Goal: Navigation & Orientation: Find specific page/section

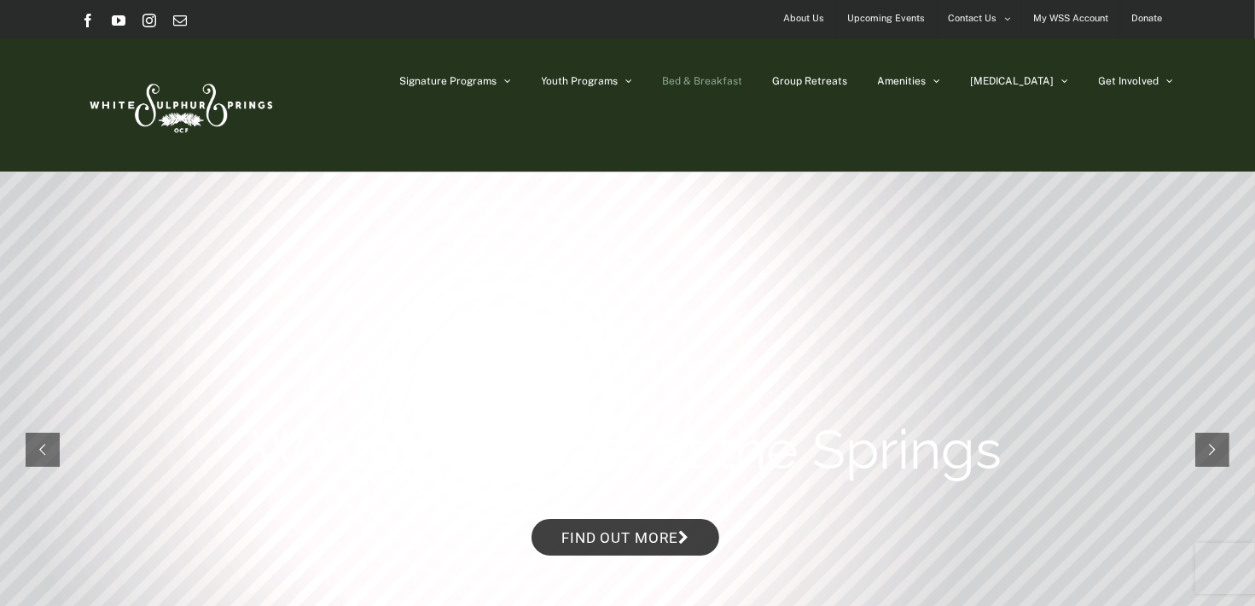
click at [743, 80] on span "Bed & Breakfast" at bounding box center [703, 81] width 80 height 10
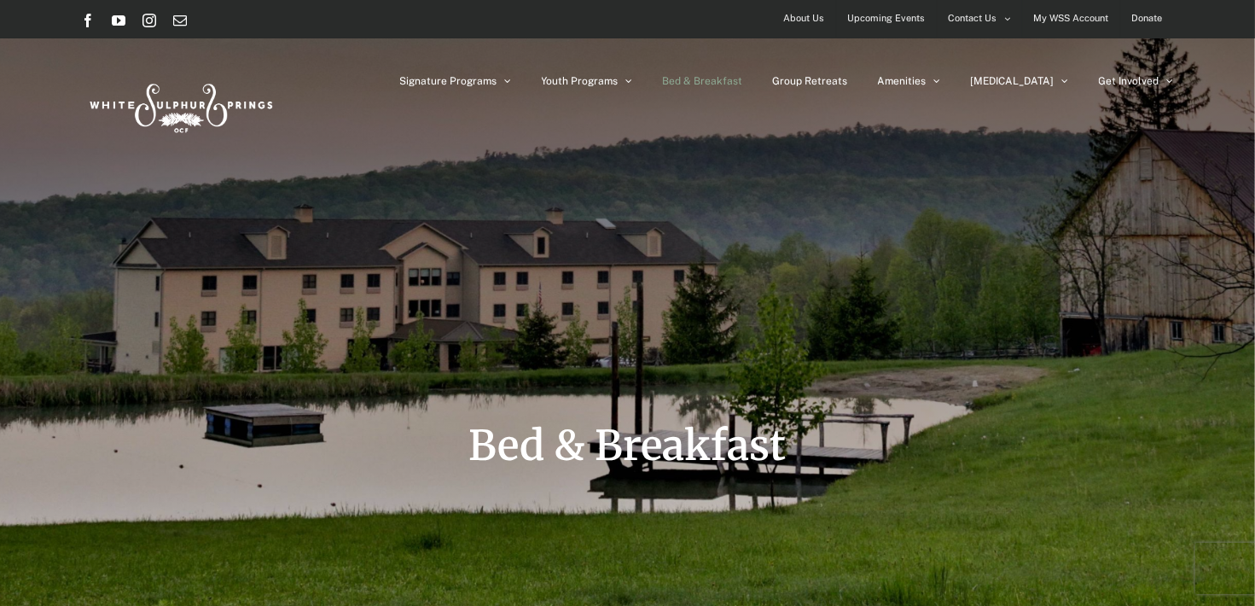
click at [813, 20] on span "About Us" at bounding box center [804, 18] width 41 height 25
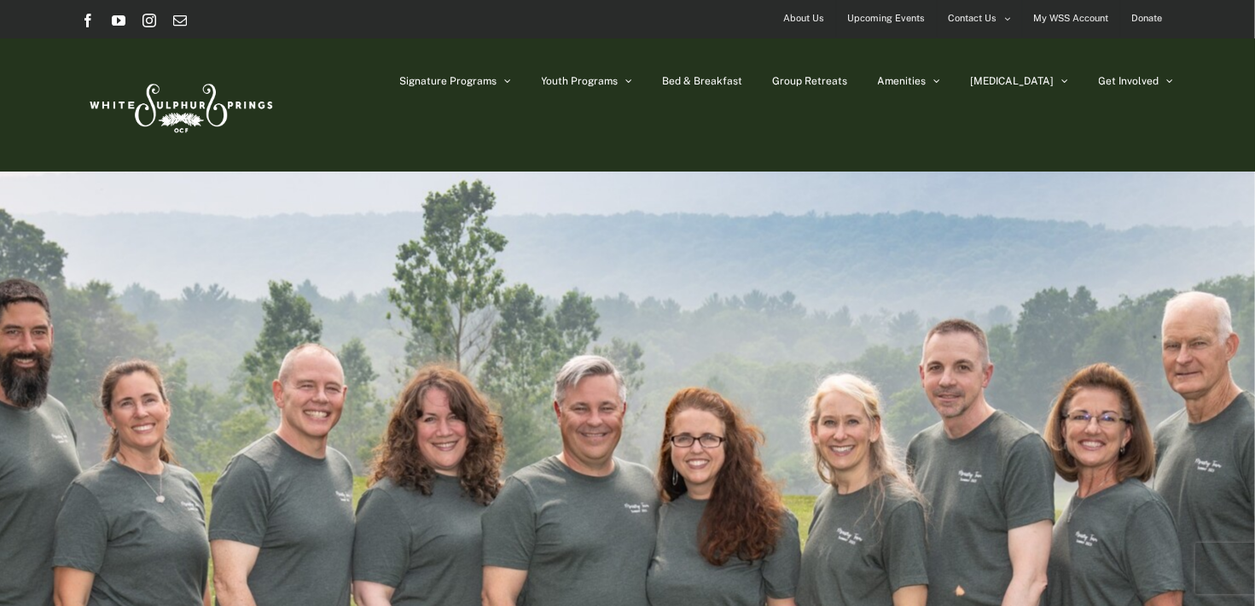
click at [1049, 203] on div "Page Title Bar" at bounding box center [628, 448] width 1204 height 554
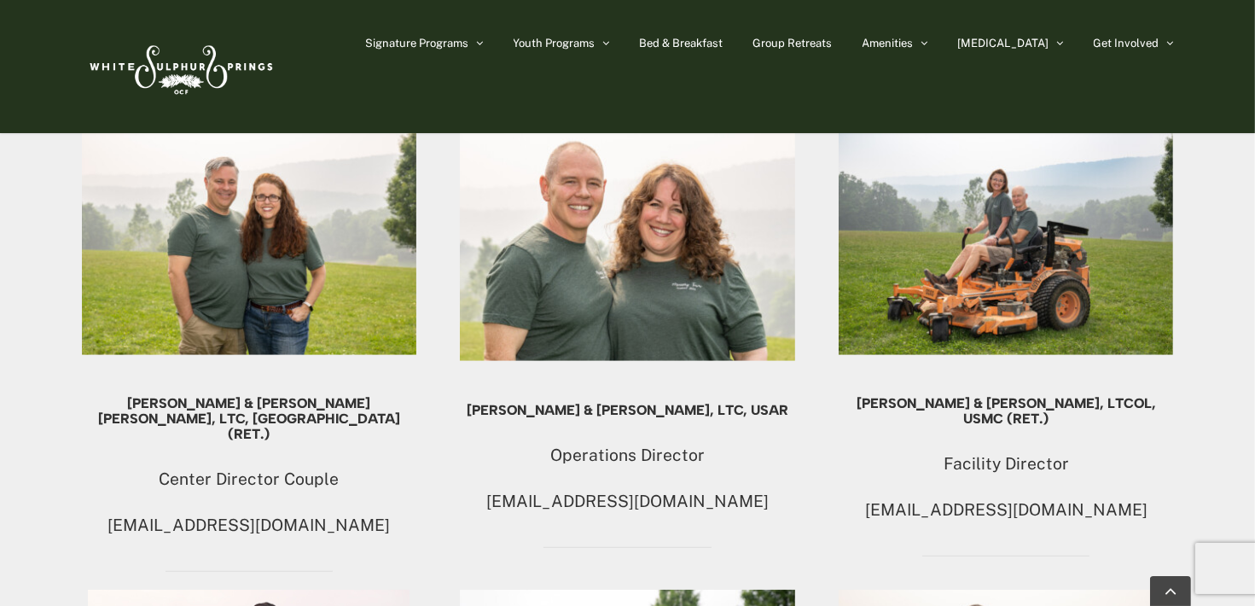
scroll to position [1538, 0]
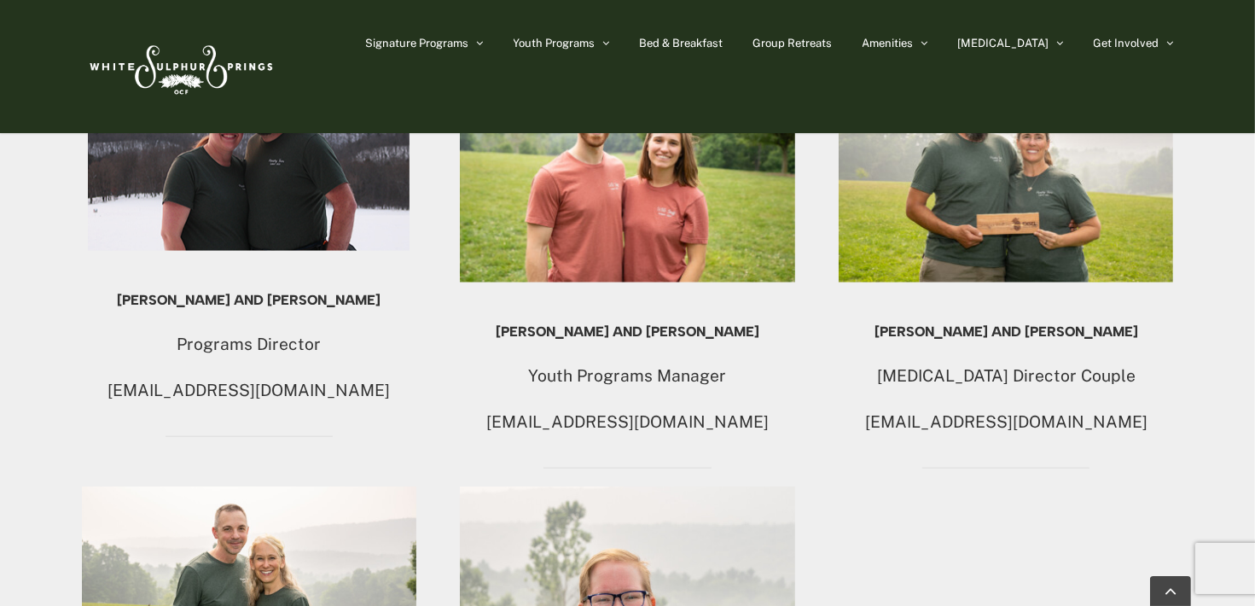
drag, startPoint x: 1253, startPoint y: 444, endPoint x: 1263, endPoint y: 494, distance: 51.4
click at [1024, 481] on div "[PERSON_NAME] & [PERSON_NAME] [PERSON_NAME], LTC, [GEOGRAPHIC_DATA] (Ret.) Cent…" at bounding box center [628, 397] width 1092 height 1592
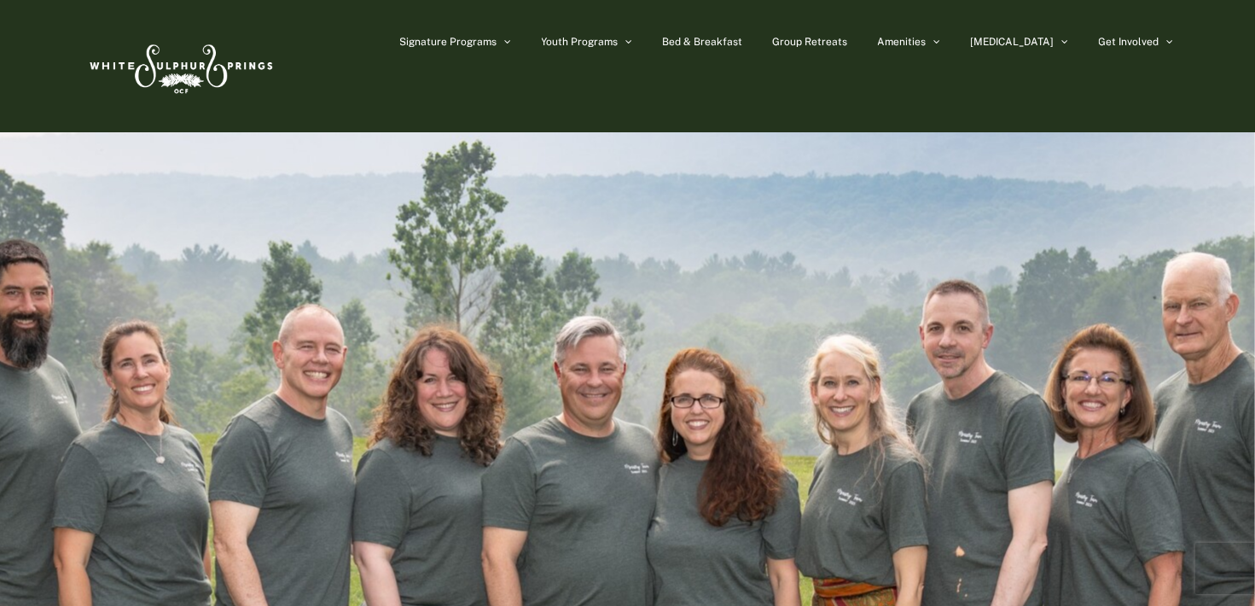
scroll to position [37, 0]
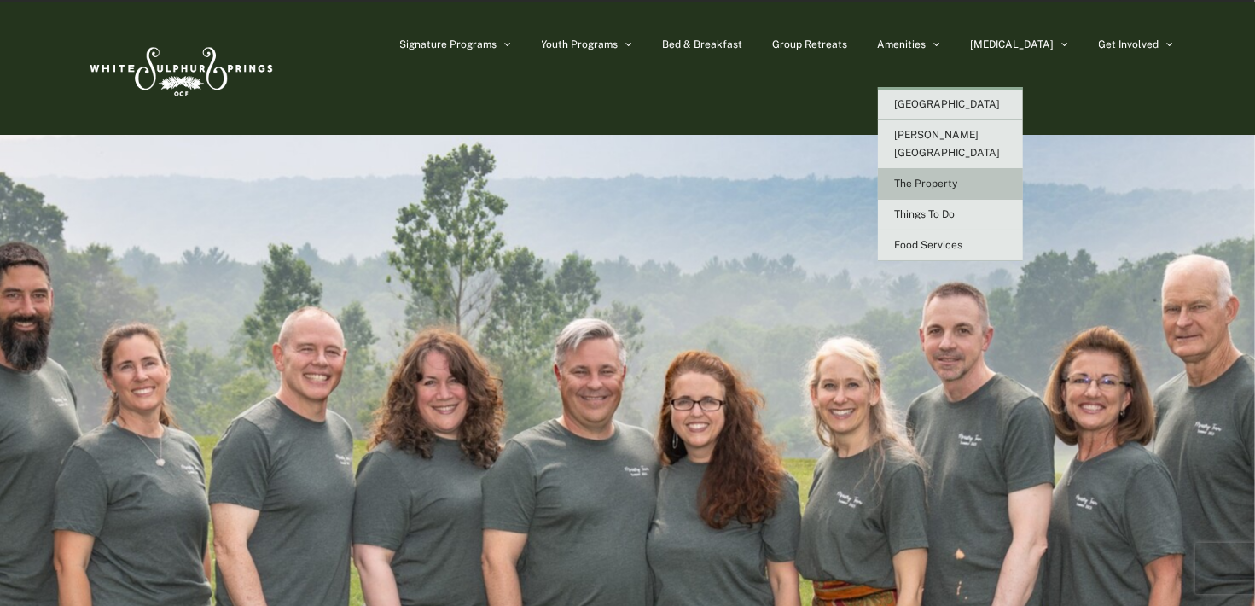
click at [958, 177] on span "The Property" at bounding box center [926, 183] width 63 height 12
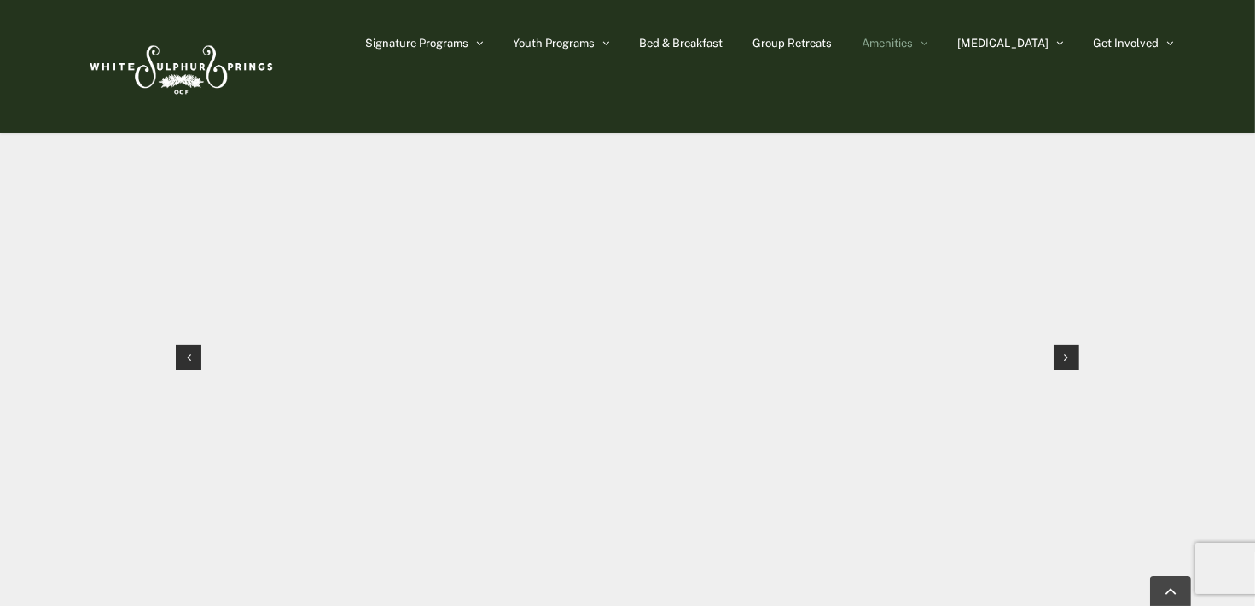
scroll to position [1859, 0]
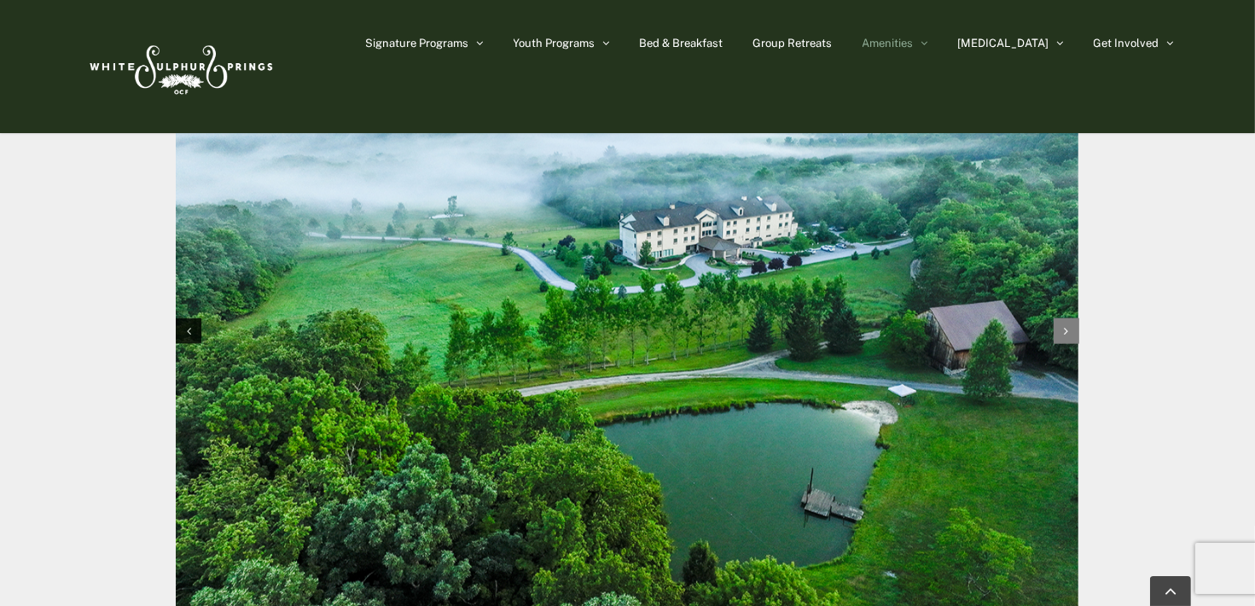
click at [1062, 331] on div "Next slide" at bounding box center [1066, 331] width 26 height 26
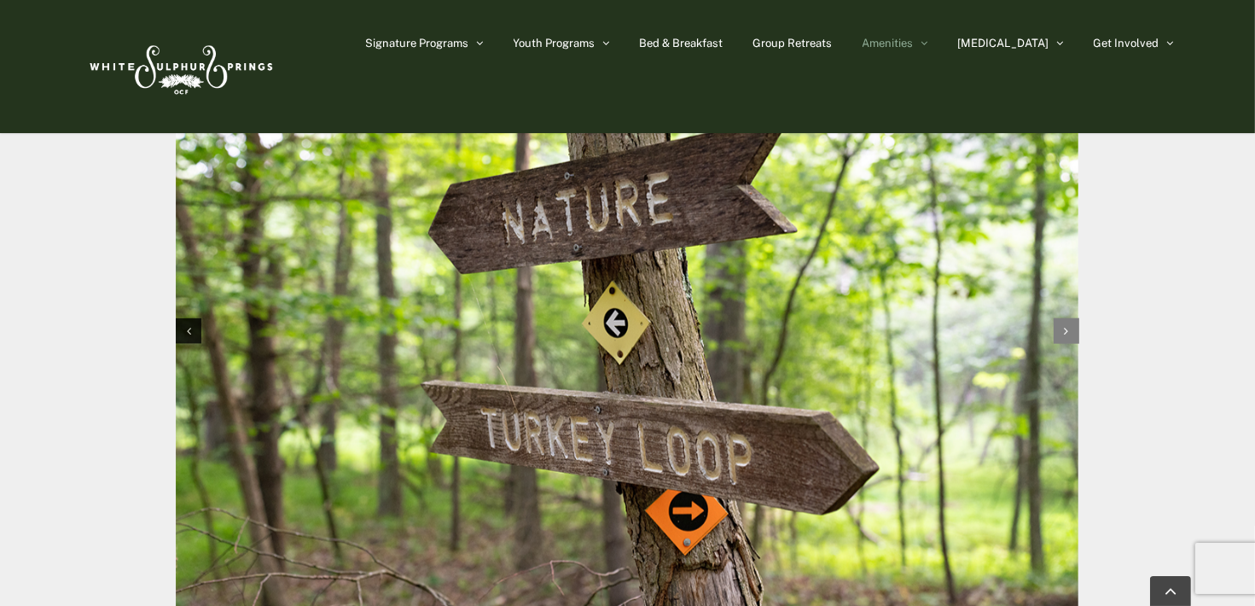
click at [1062, 331] on div "Next slide" at bounding box center [1066, 331] width 26 height 26
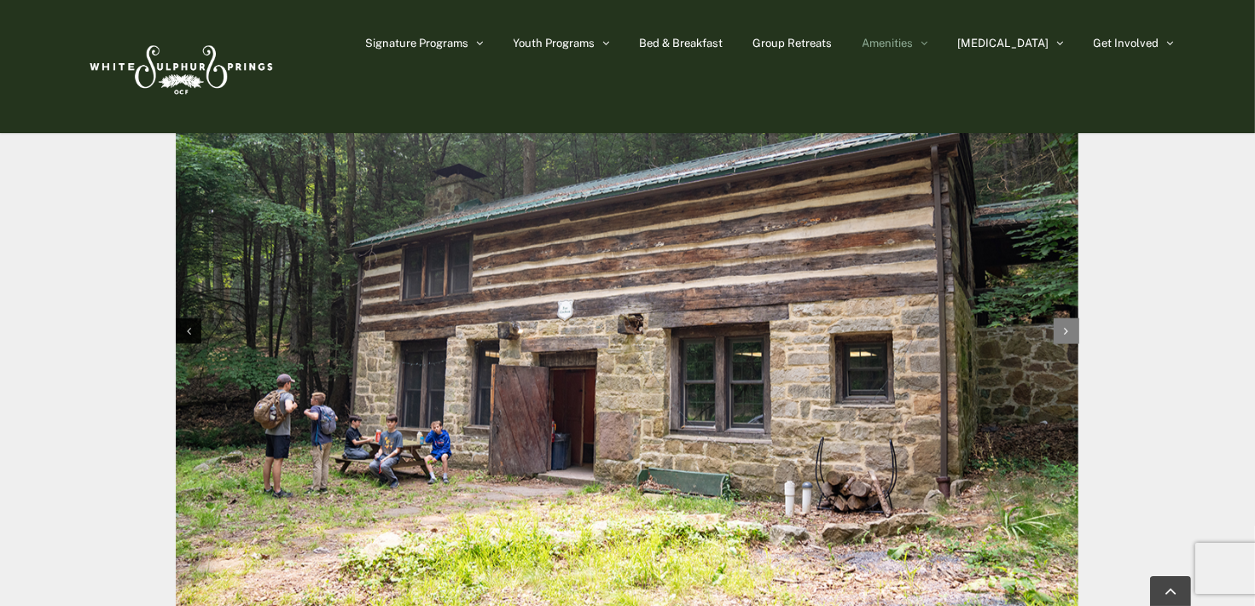
click at [1062, 331] on div "Next slide" at bounding box center [1066, 331] width 26 height 26
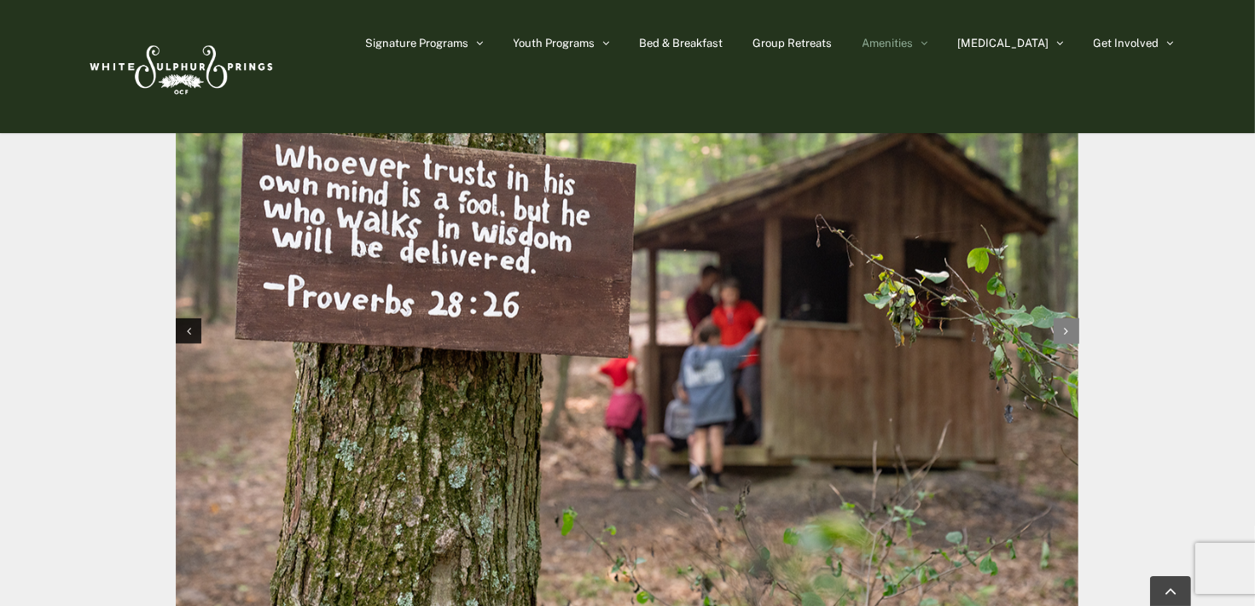
click at [1062, 331] on div "Next slide" at bounding box center [1066, 331] width 26 height 26
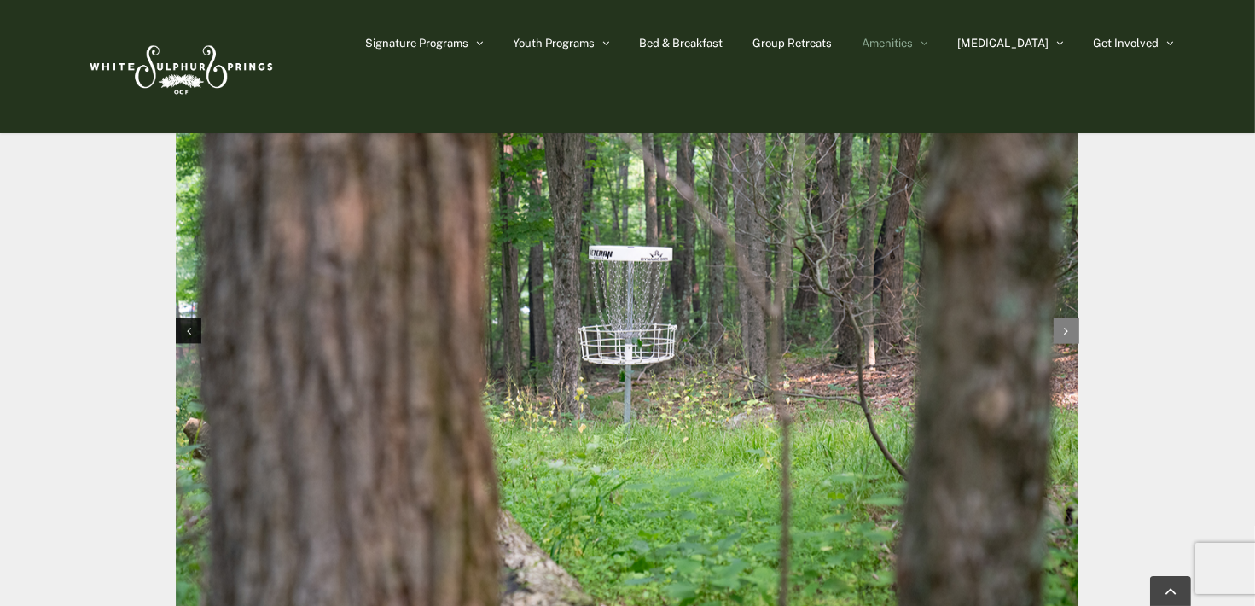
click at [1062, 331] on div "Next slide" at bounding box center [1066, 331] width 26 height 26
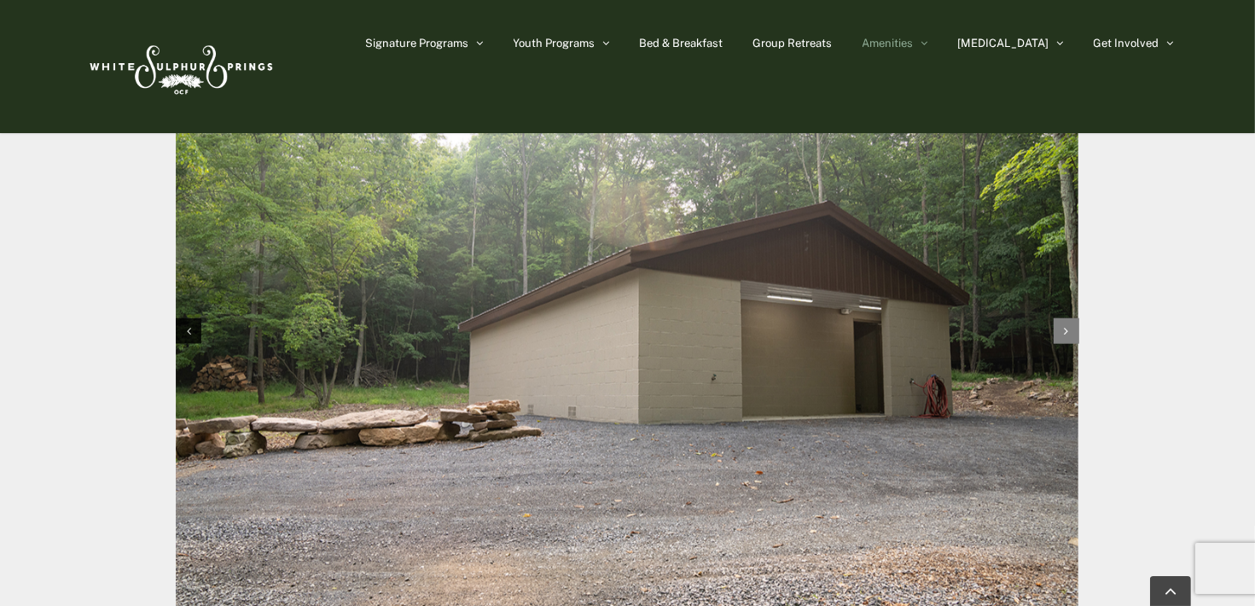
click at [1062, 331] on div "Next slide" at bounding box center [1066, 331] width 26 height 26
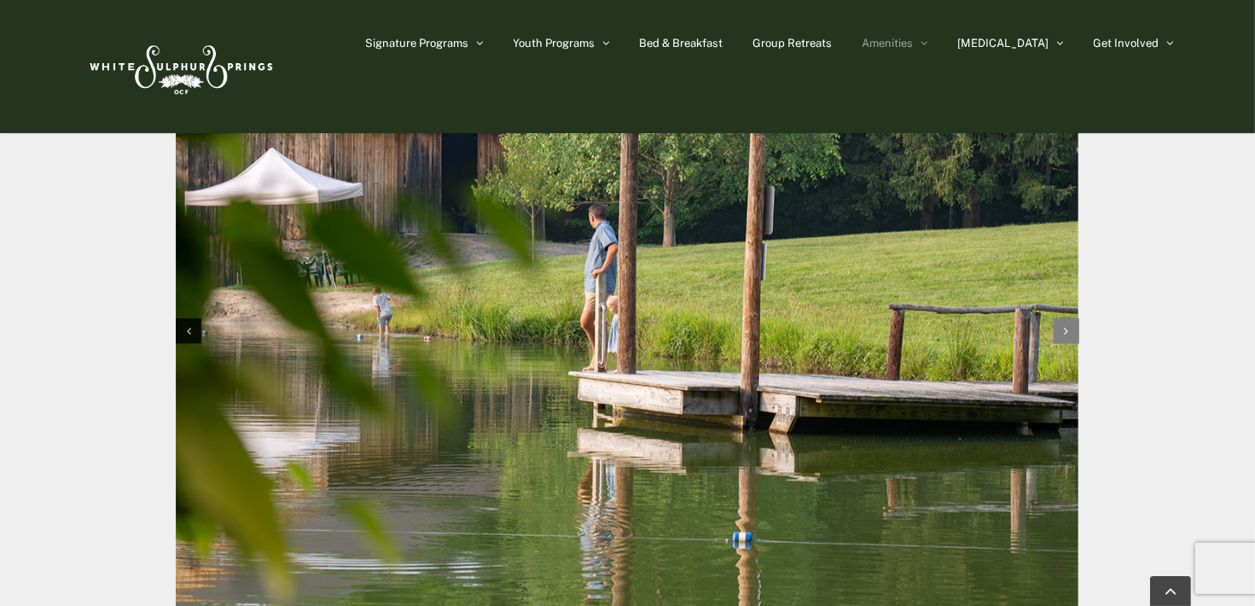
click at [1062, 331] on div "Next slide" at bounding box center [1066, 331] width 26 height 26
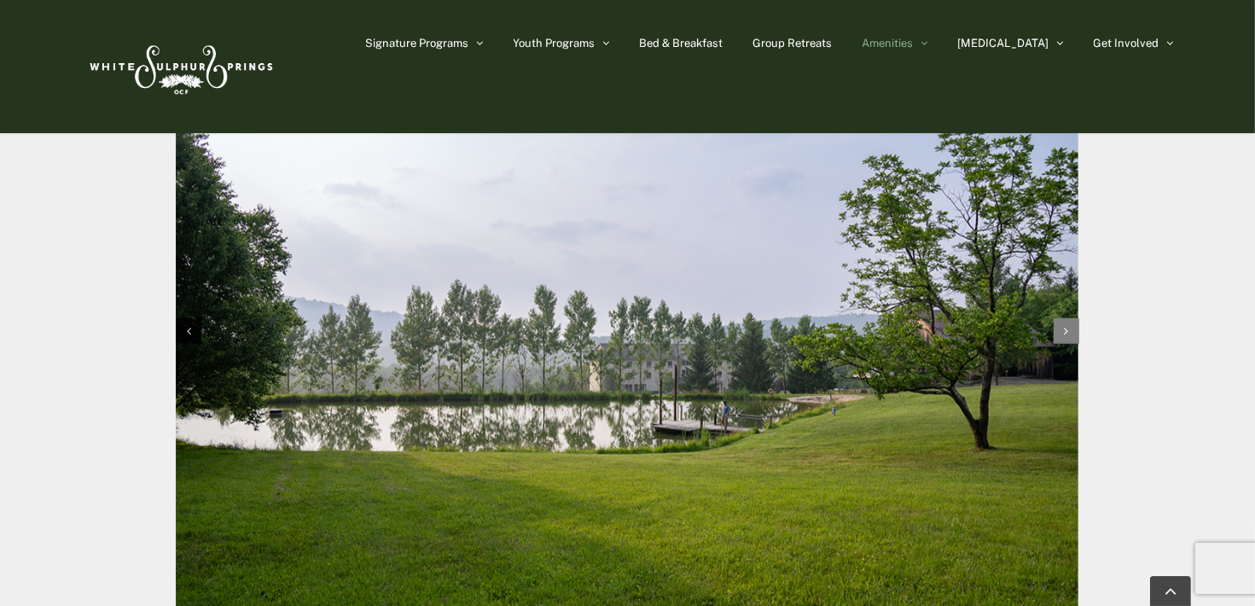
click at [1062, 331] on div "Next slide" at bounding box center [1066, 331] width 26 height 26
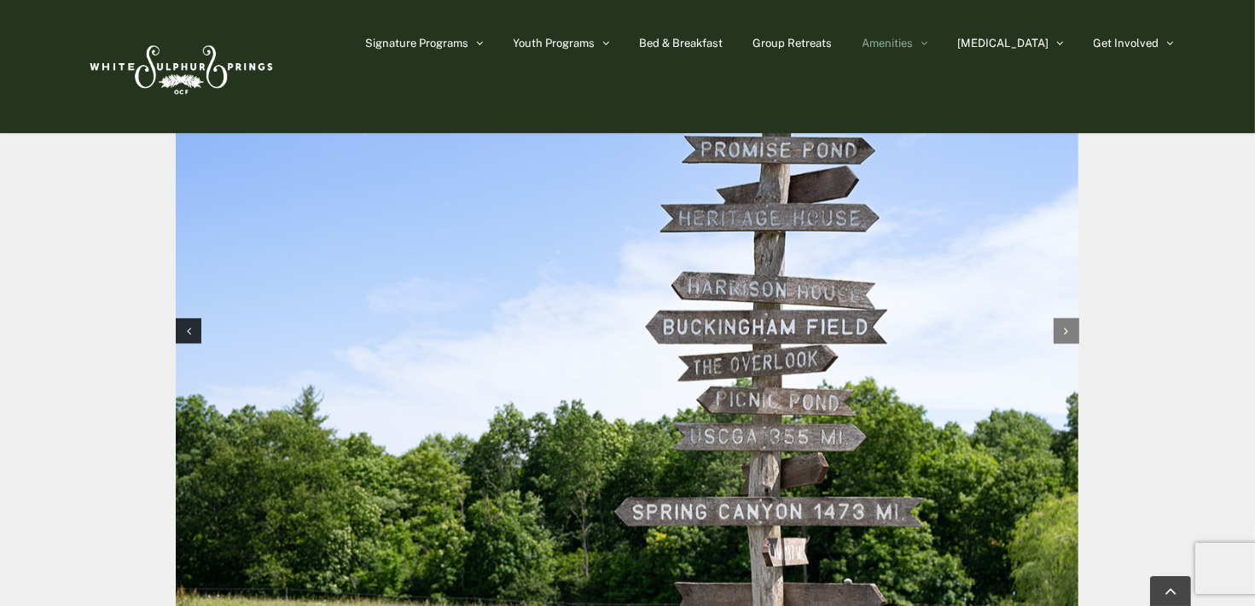
click at [1062, 331] on div "Next slide" at bounding box center [1066, 331] width 26 height 26
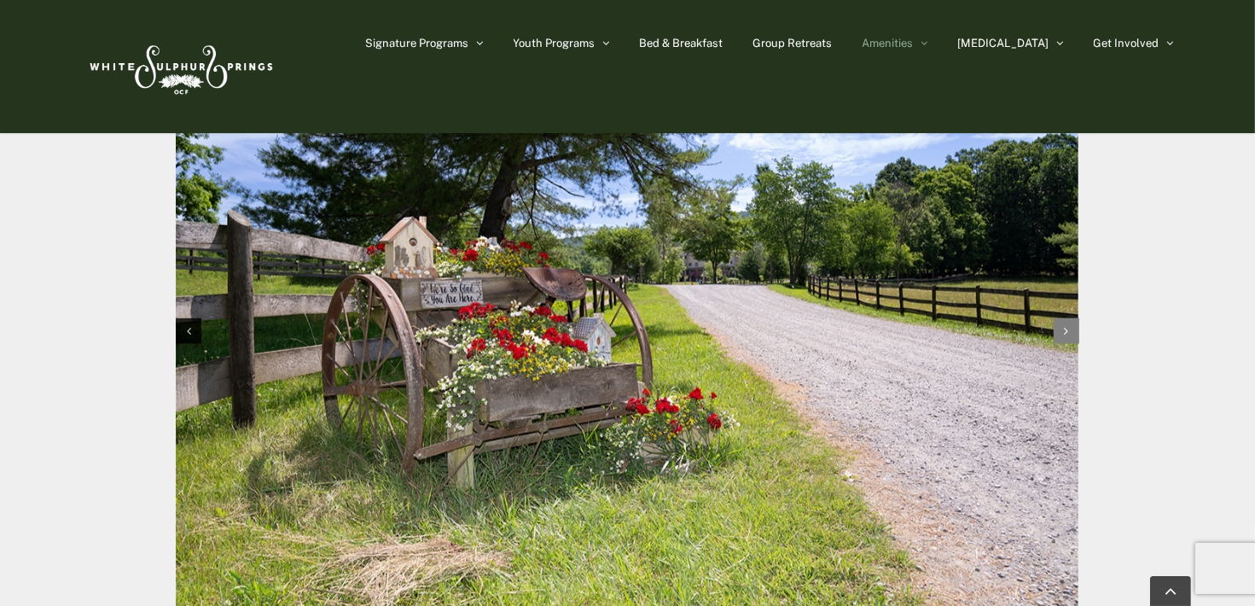
click at [1062, 331] on div "Next slide" at bounding box center [1066, 331] width 26 height 26
